Goal: Transaction & Acquisition: Purchase product/service

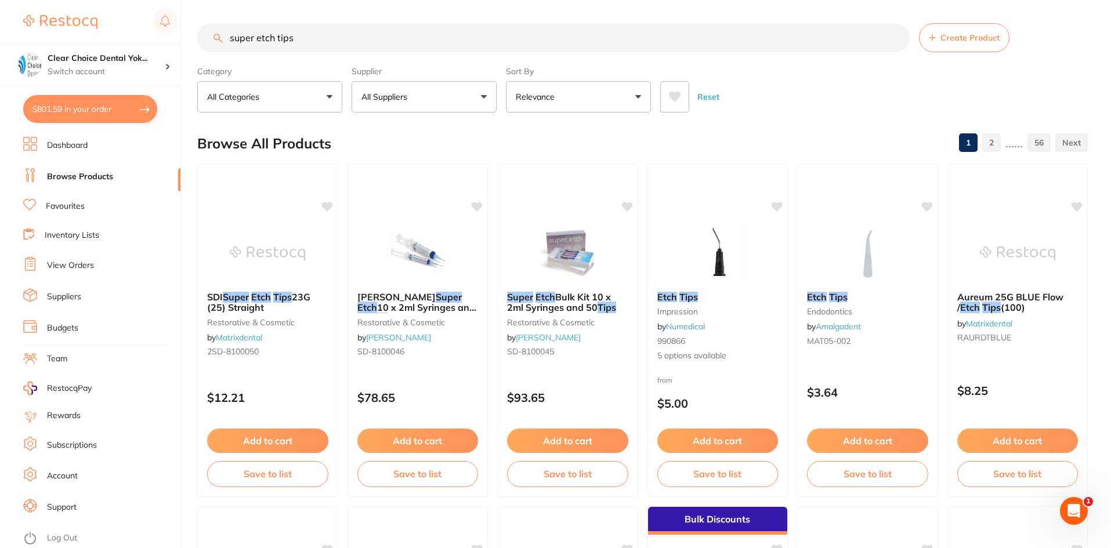
scroll to position [58, 0]
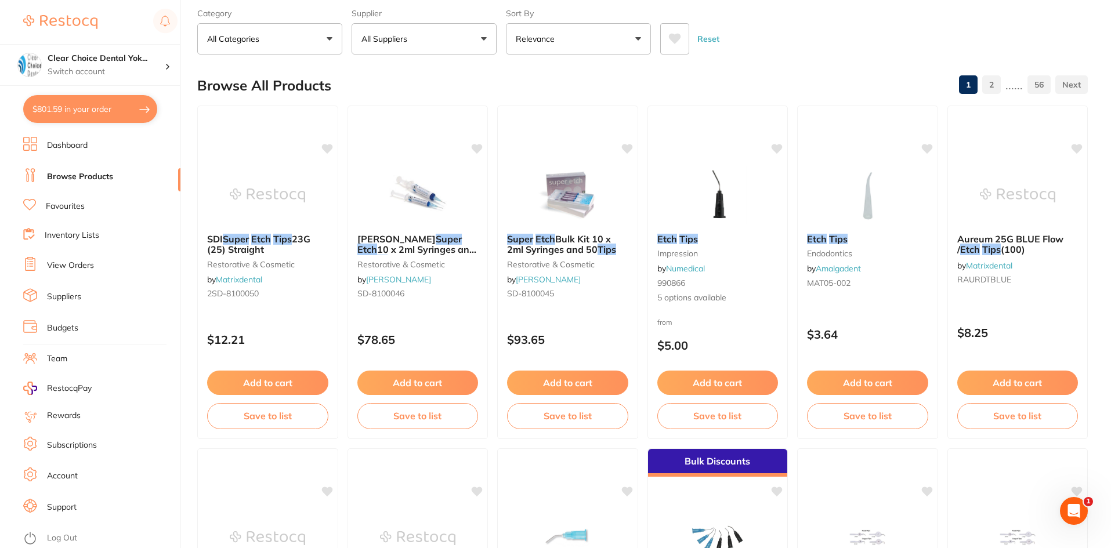
type input "super etch tips"
click at [267, 383] on button "Add to cart" at bounding box center [267, 384] width 122 height 25
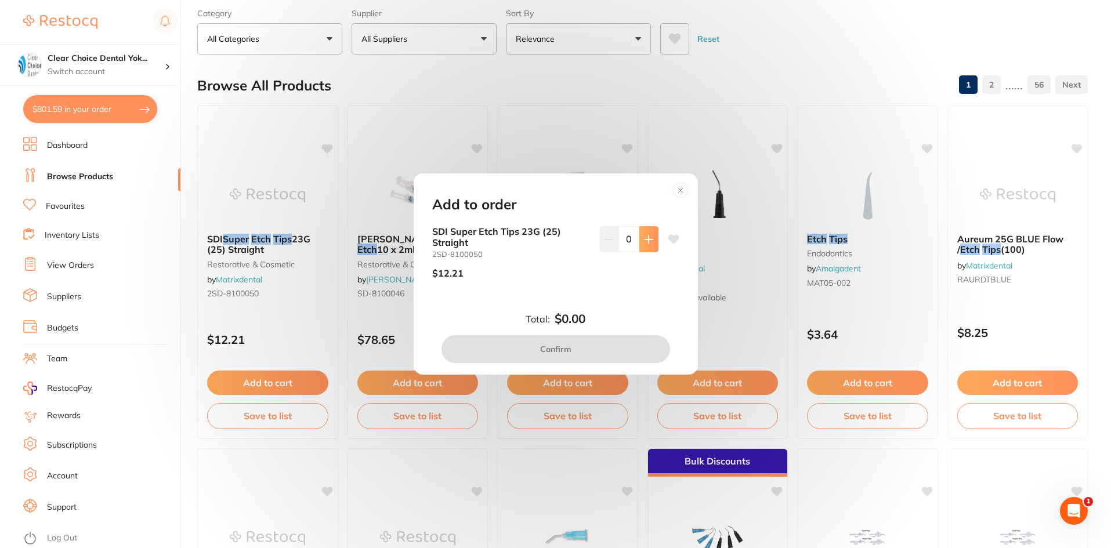
scroll to position [0, 0]
click at [644, 237] on icon at bounding box center [648, 239] width 9 height 9
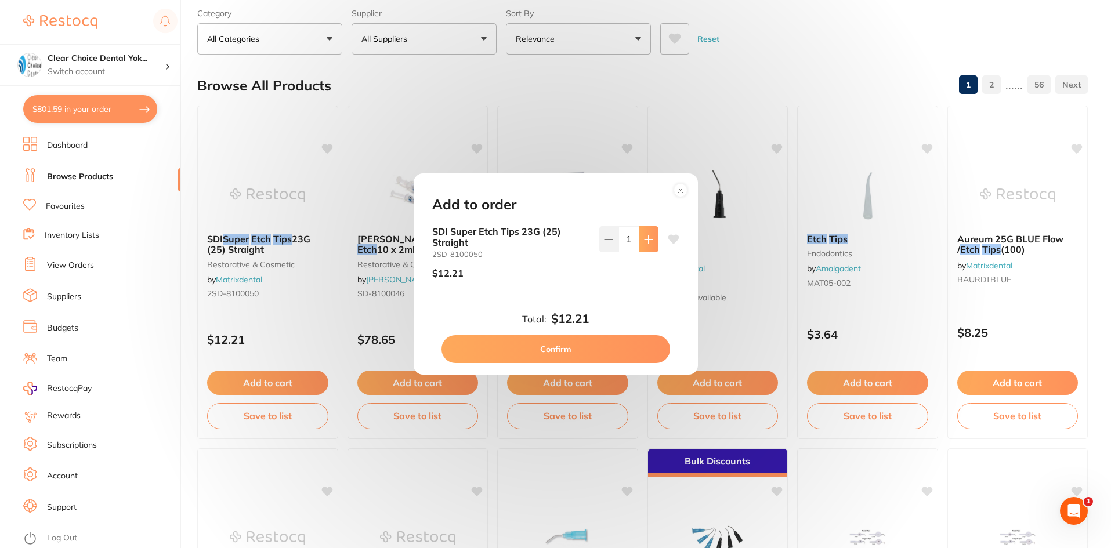
click at [644, 237] on icon at bounding box center [648, 239] width 9 height 9
type input "3"
click at [560, 349] on button "Confirm" at bounding box center [555, 349] width 229 height 28
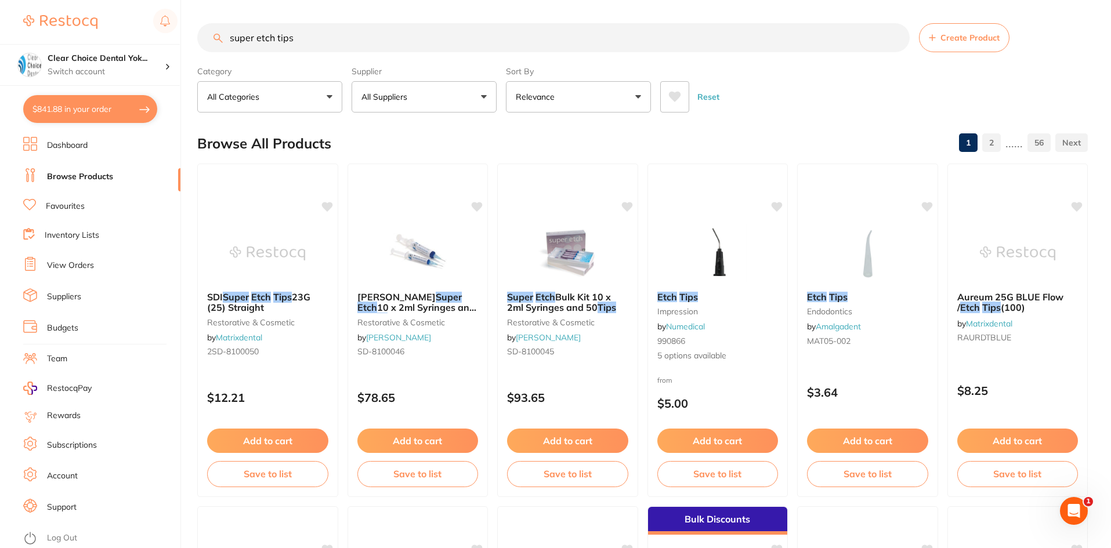
click at [298, 38] on input "super etch tips" at bounding box center [553, 37] width 712 height 29
type input "s"
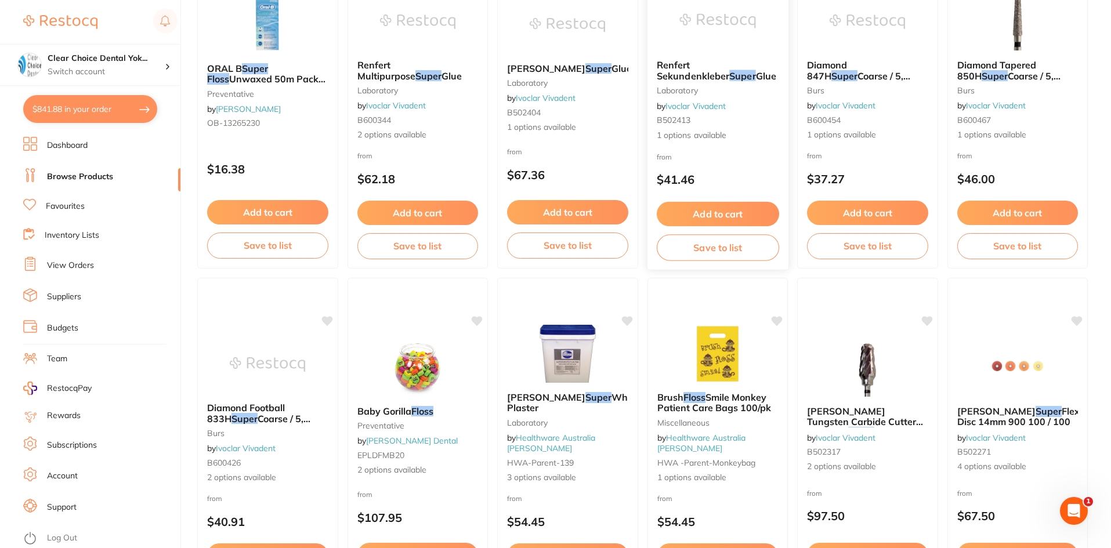
scroll to position [232, 0]
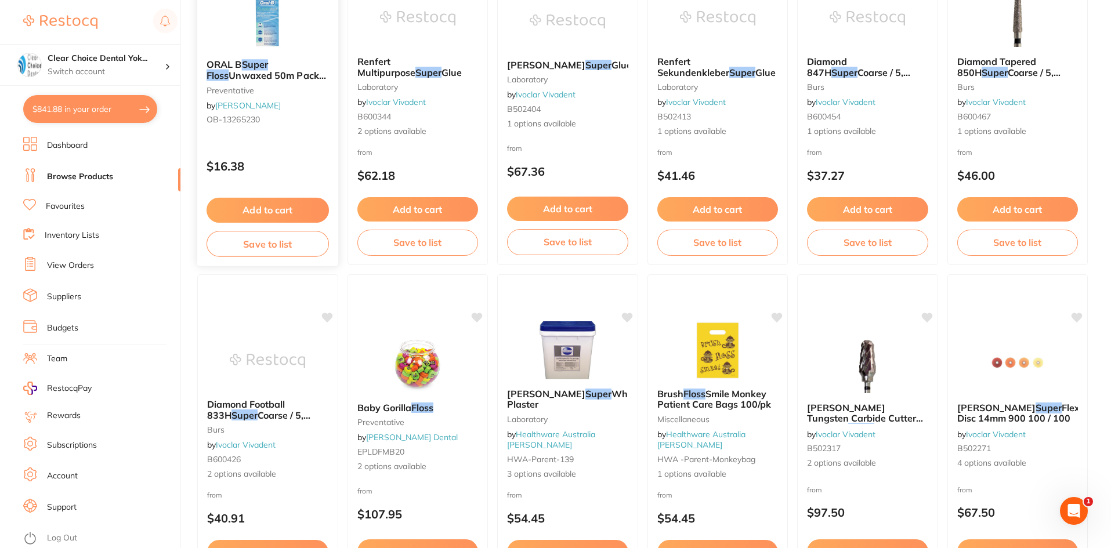
type input "super floss"
click at [274, 209] on button "Add to cart" at bounding box center [267, 210] width 122 height 25
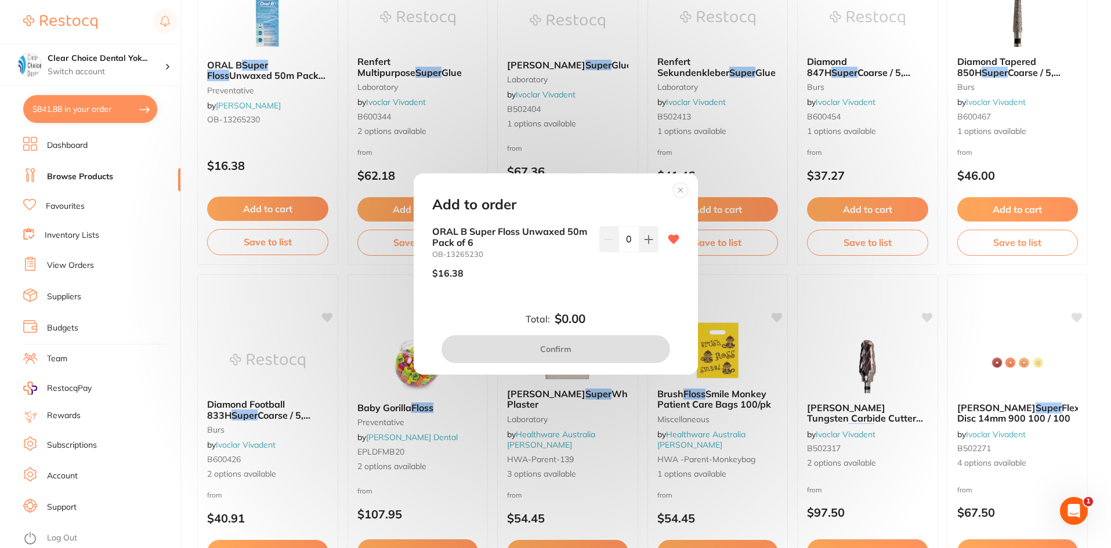
scroll to position [0, 0]
click at [646, 239] on icon at bounding box center [648, 239] width 8 height 8
type input "1"
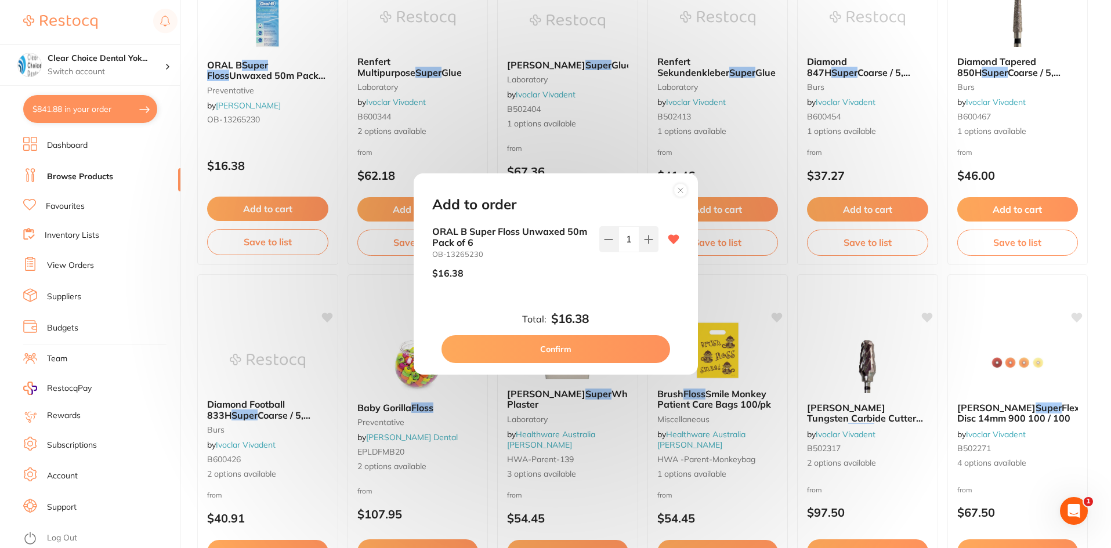
click at [572, 347] on button "Confirm" at bounding box center [555, 349] width 229 height 28
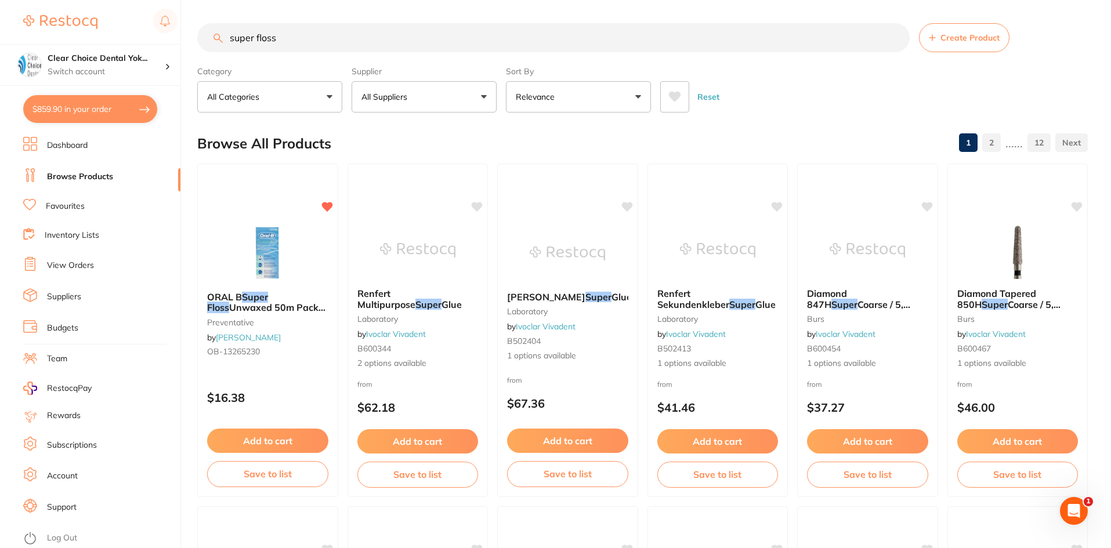
click at [304, 45] on input "super floss" at bounding box center [553, 37] width 712 height 29
type input "s"
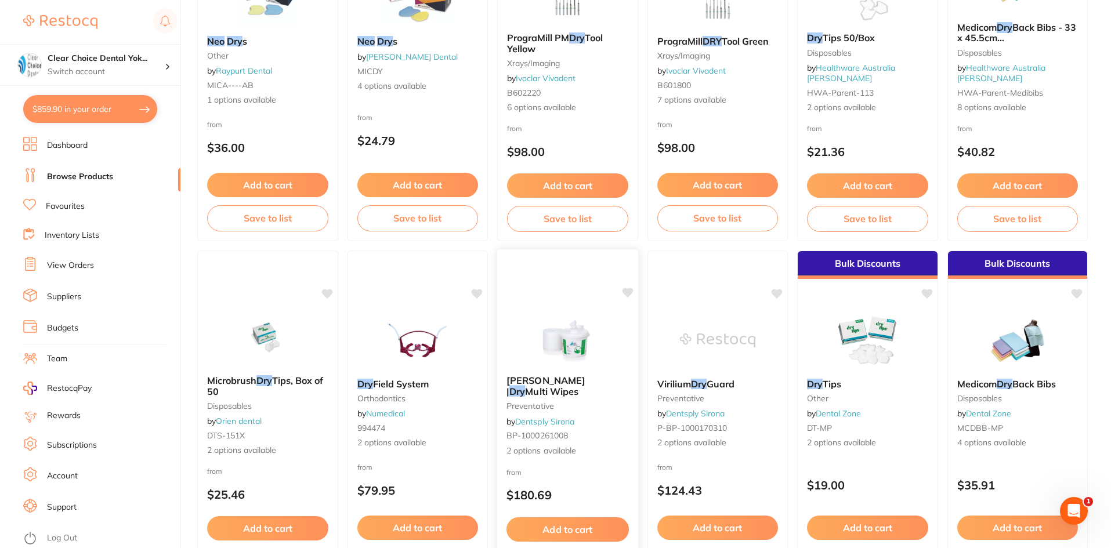
scroll to position [174, 0]
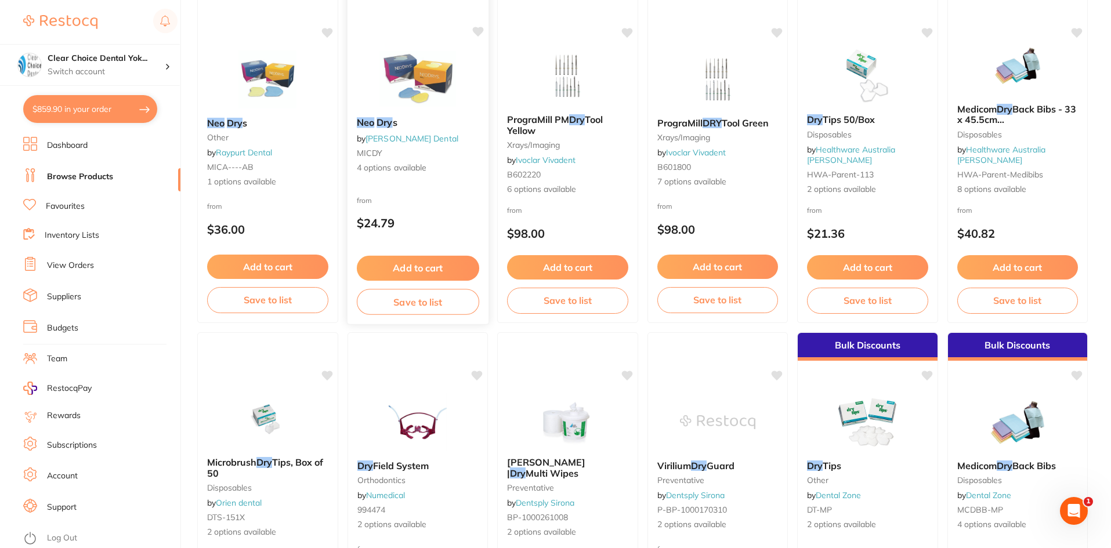
type input "neo dry"
click at [405, 267] on button "Add to cart" at bounding box center [417, 268] width 122 height 25
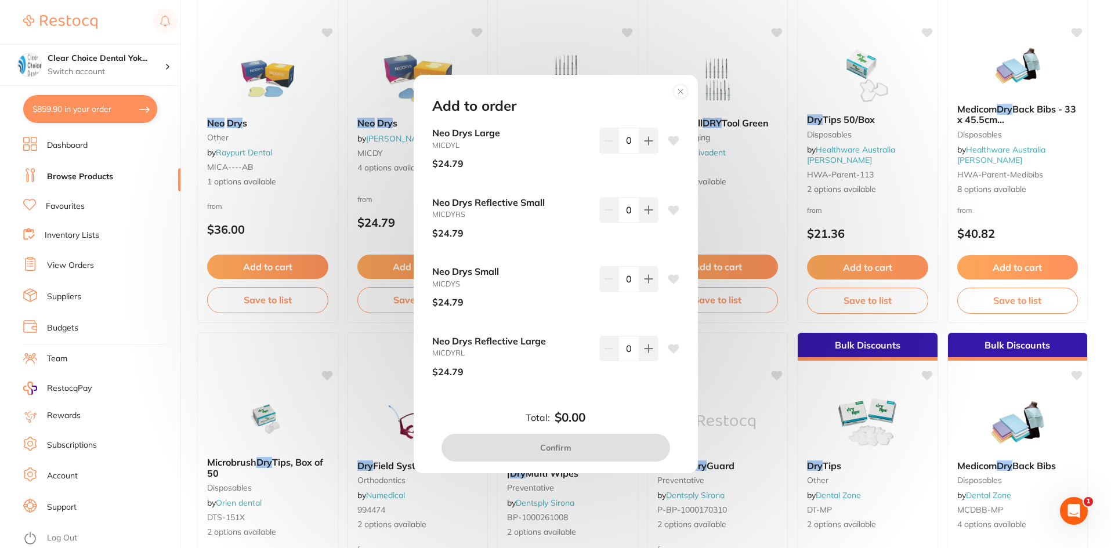
scroll to position [0, 0]
click at [646, 208] on icon at bounding box center [648, 210] width 8 height 8
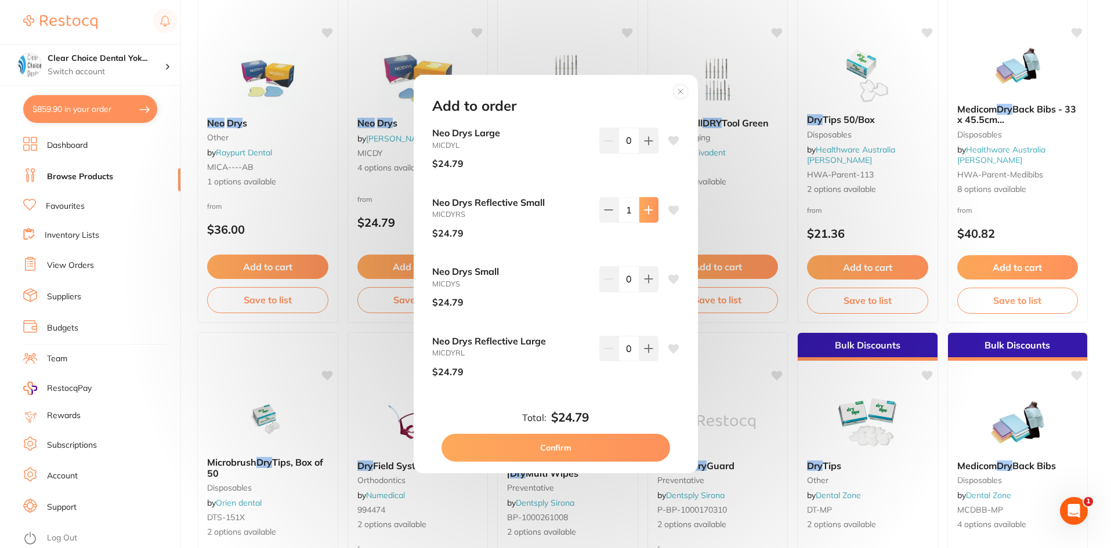
click at [646, 208] on icon at bounding box center [648, 210] width 8 height 8
type input "2"
click at [560, 447] on button "Confirm" at bounding box center [555, 448] width 229 height 28
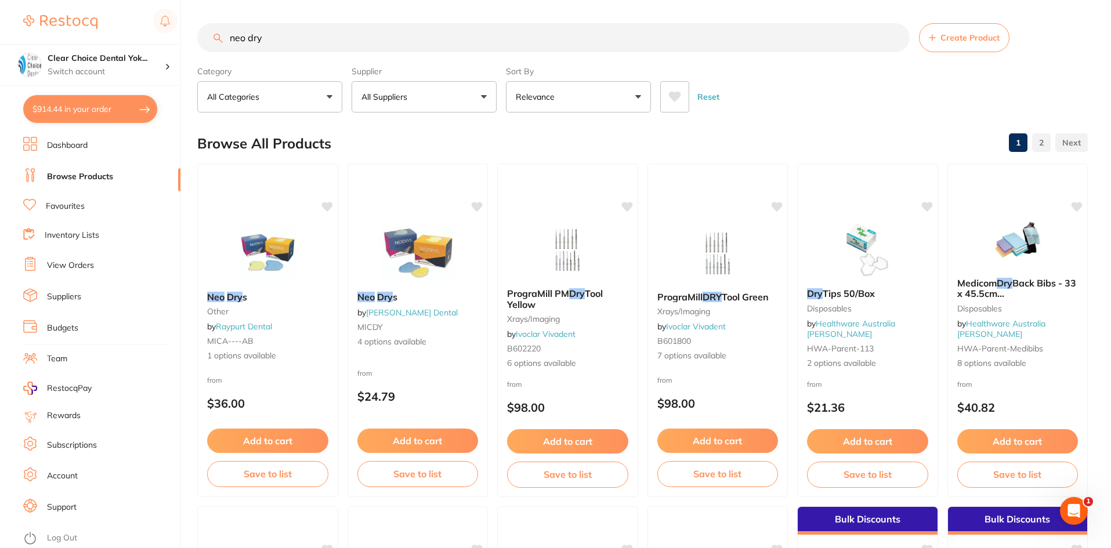
click at [277, 38] on input "neo dry" at bounding box center [553, 37] width 712 height 29
type input "n"
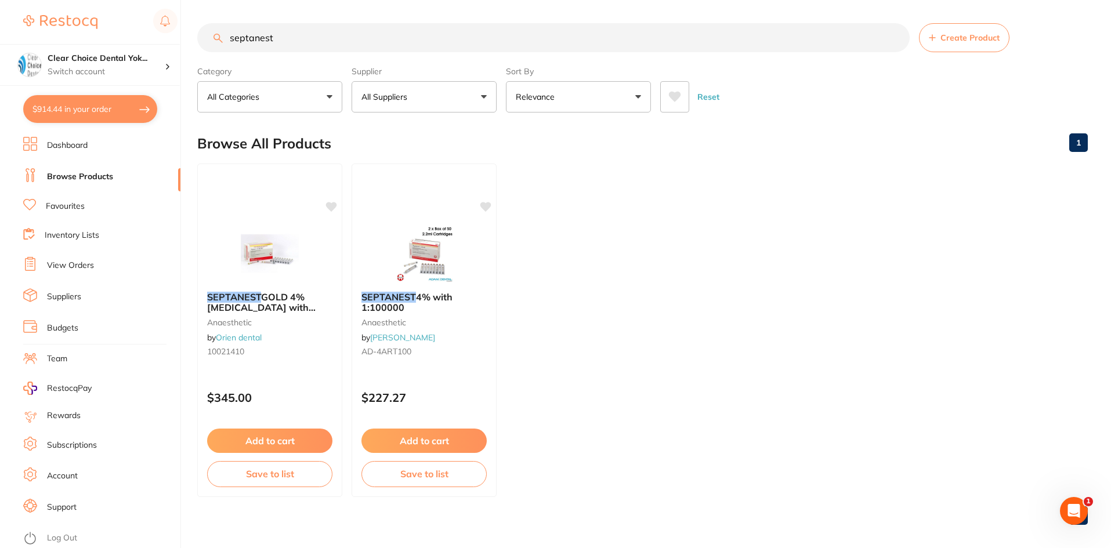
type input "septanest"
click at [485, 96] on button "All Suppliers" at bounding box center [423, 96] width 145 height 31
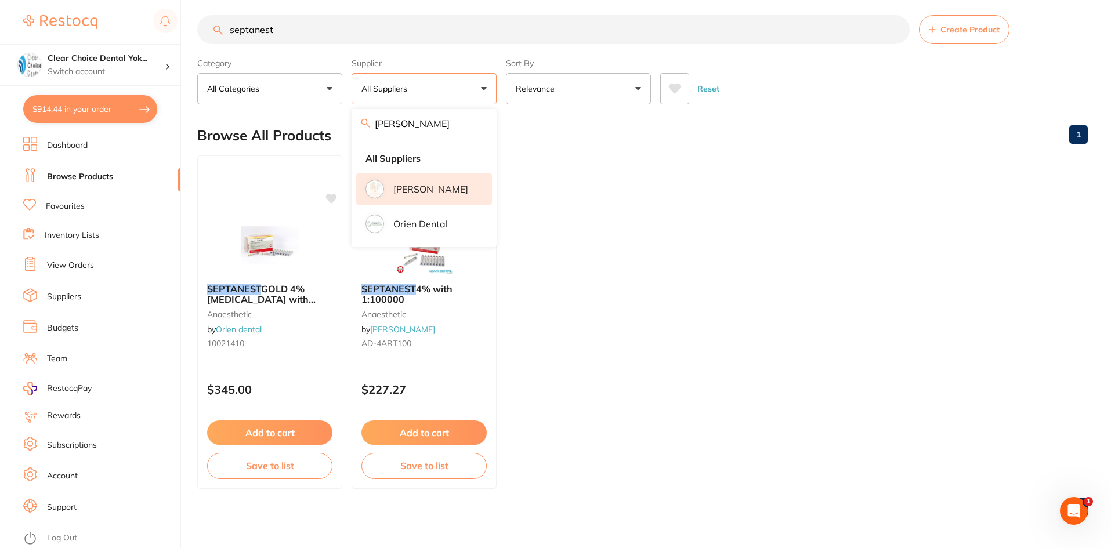
scroll to position [9, 0]
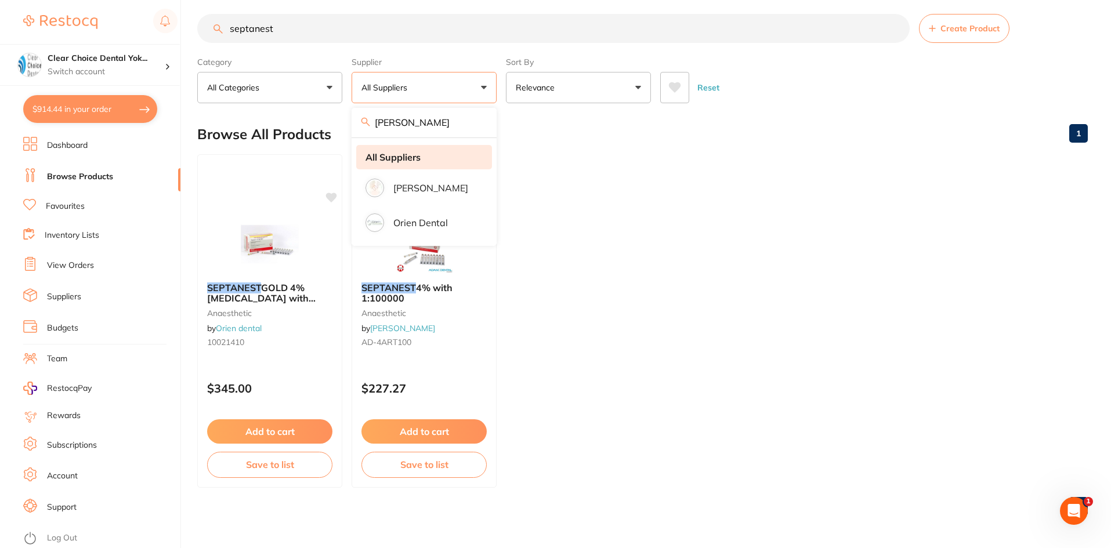
click at [426, 158] on li "All Suppliers" at bounding box center [424, 157] width 136 height 24
click at [423, 155] on li "All Suppliers" at bounding box center [424, 157] width 136 height 24
click at [404, 154] on strong "All Suppliers" at bounding box center [392, 157] width 55 height 10
click at [586, 184] on ul "SEPTANEST GOLD 4% [MEDICAL_DATA] with 1:100000 [MEDICAL_DATA] 2.2ml, Box of 100…" at bounding box center [642, 320] width 890 height 333
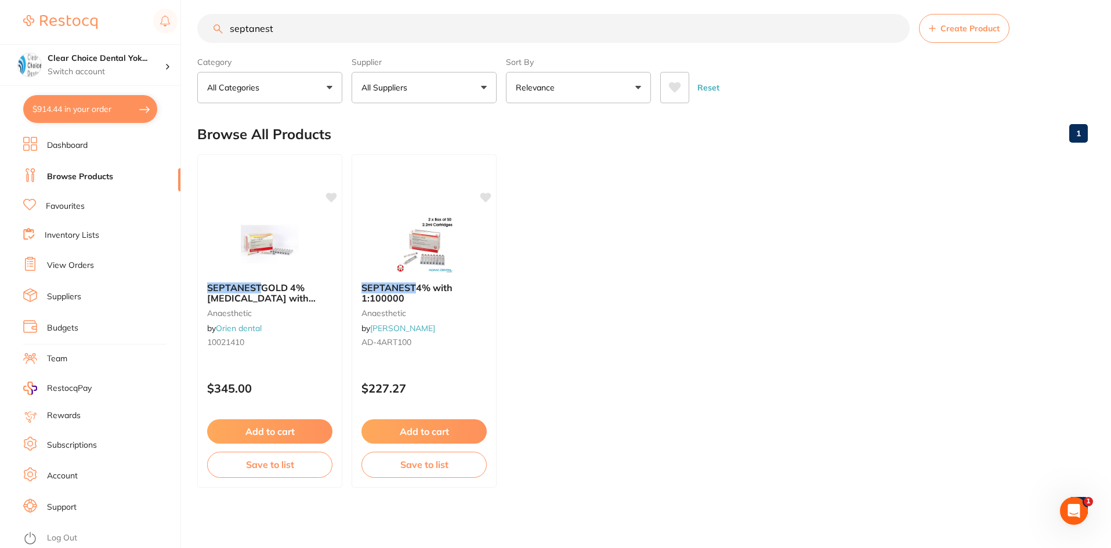
click at [154, 153] on li "Dashboard" at bounding box center [101, 145] width 157 height 17
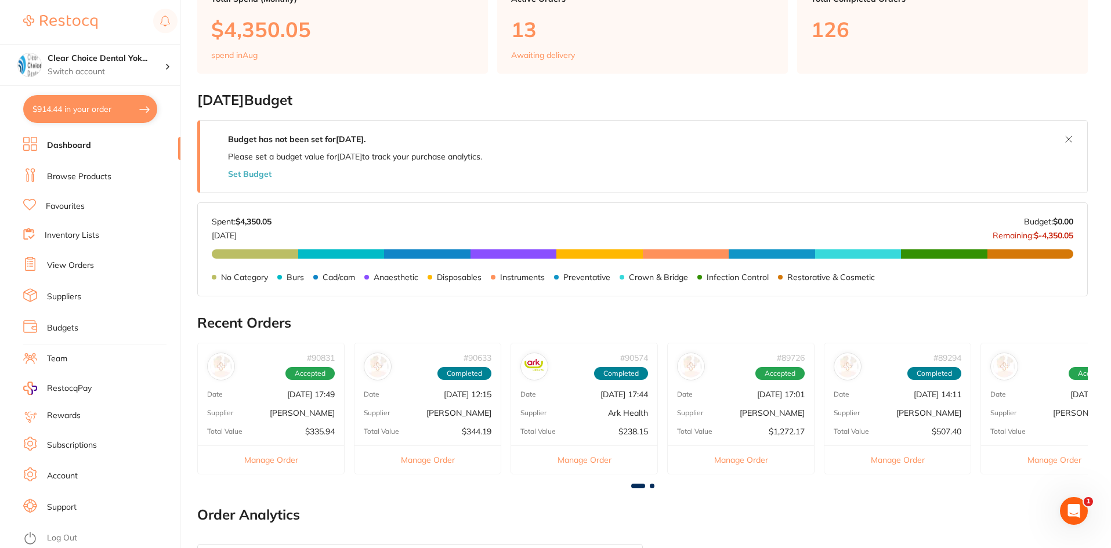
scroll to position [348, 0]
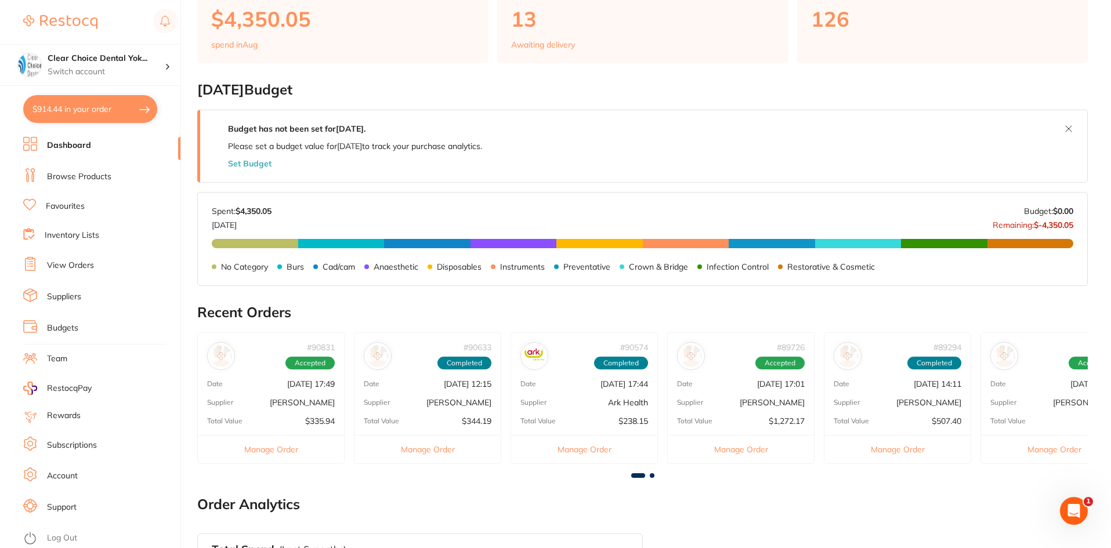
click at [74, 179] on link "Browse Products" at bounding box center [79, 177] width 64 height 12
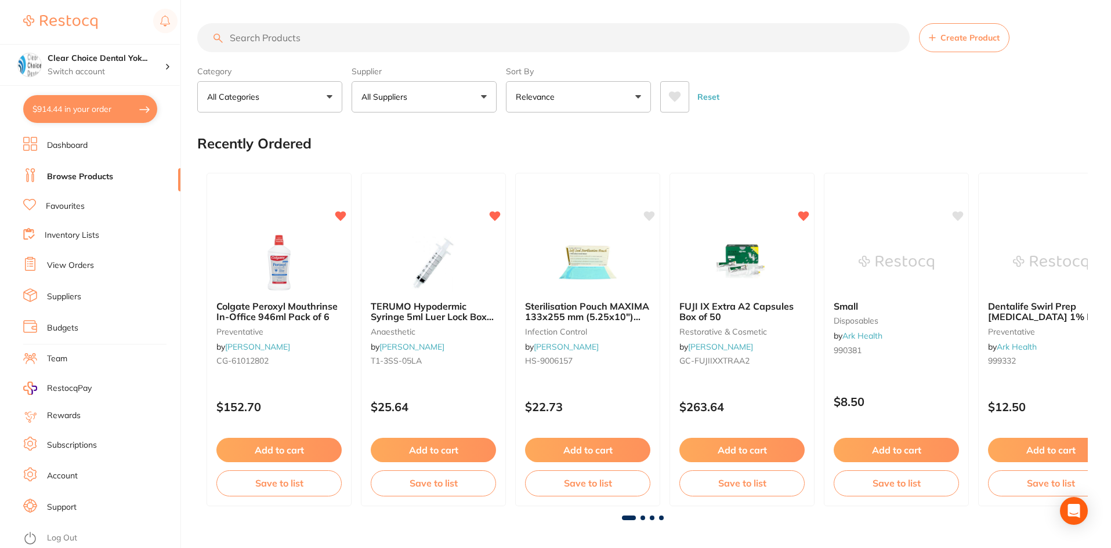
click at [254, 38] on input "search" at bounding box center [553, 37] width 712 height 29
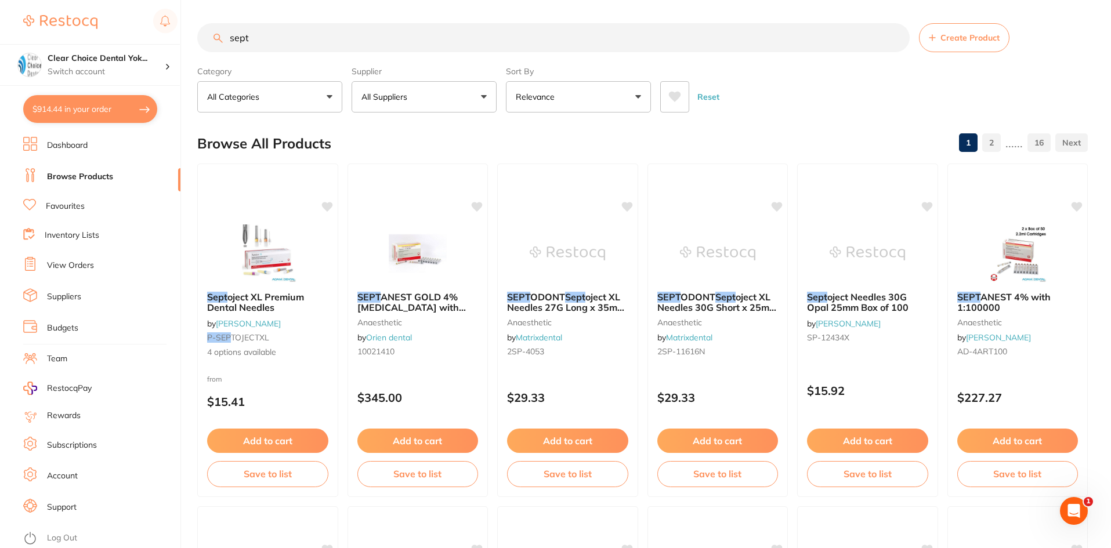
type input "sept"
